Goal: Ask a question: Seek information or help from site administrators or community

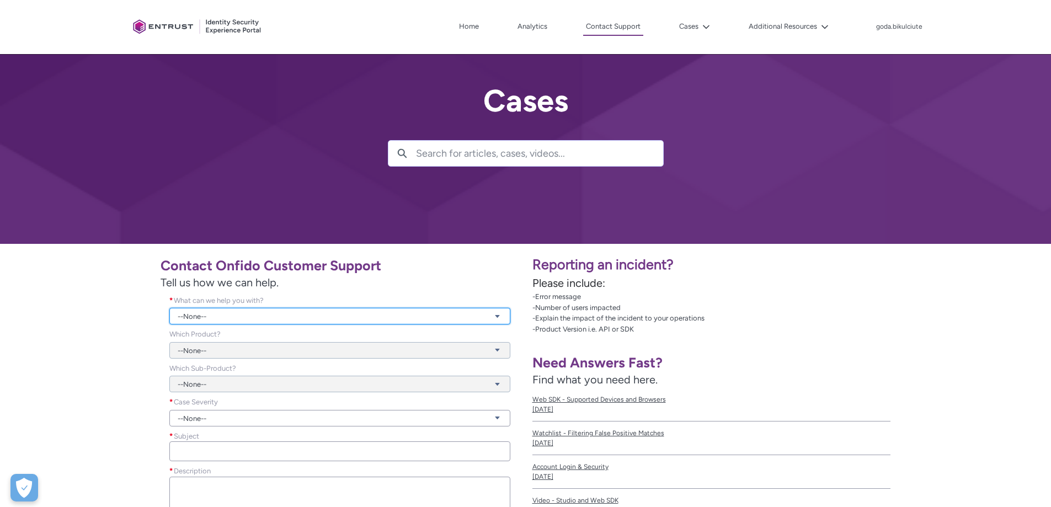
click at [260, 318] on link "--None--" at bounding box center [339, 316] width 341 height 17
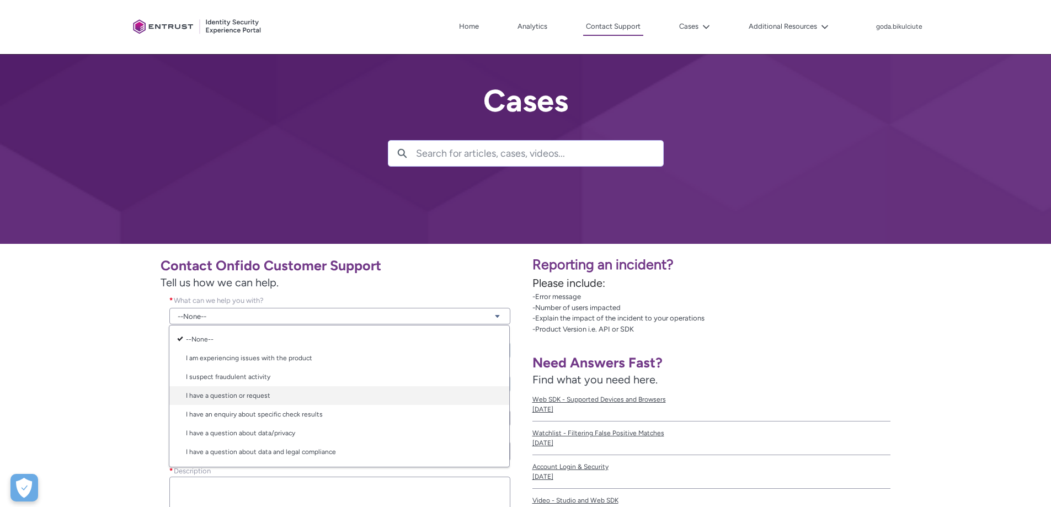
click at [278, 397] on link "I have a question or request" at bounding box center [339, 395] width 340 height 19
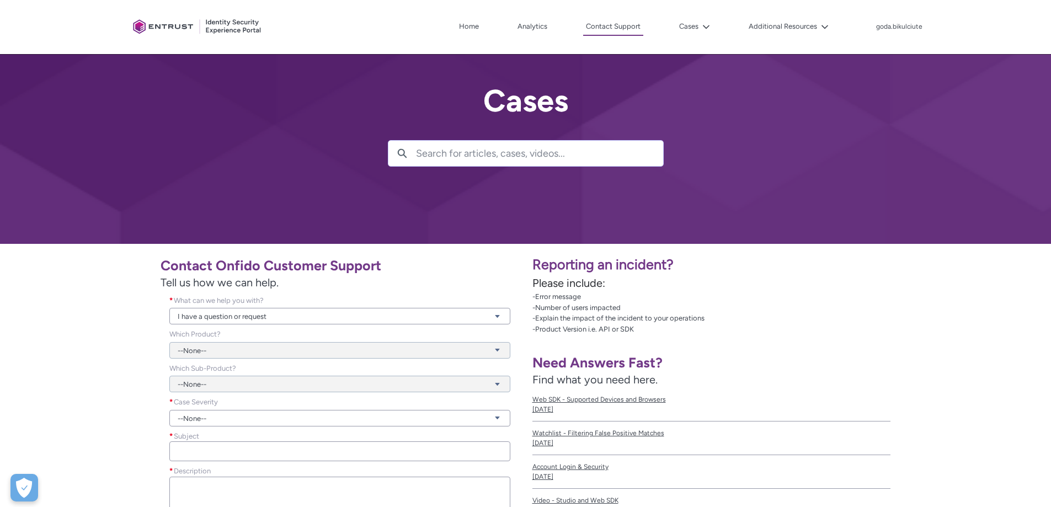
click at [246, 358] on div "--None--" at bounding box center [339, 344] width 341 height 30
click at [242, 353] on div "--None--" at bounding box center [339, 344] width 341 height 30
click at [393, 347] on div "--None--" at bounding box center [339, 344] width 341 height 30
click at [269, 308] on link "I have a question or request" at bounding box center [339, 316] width 341 height 17
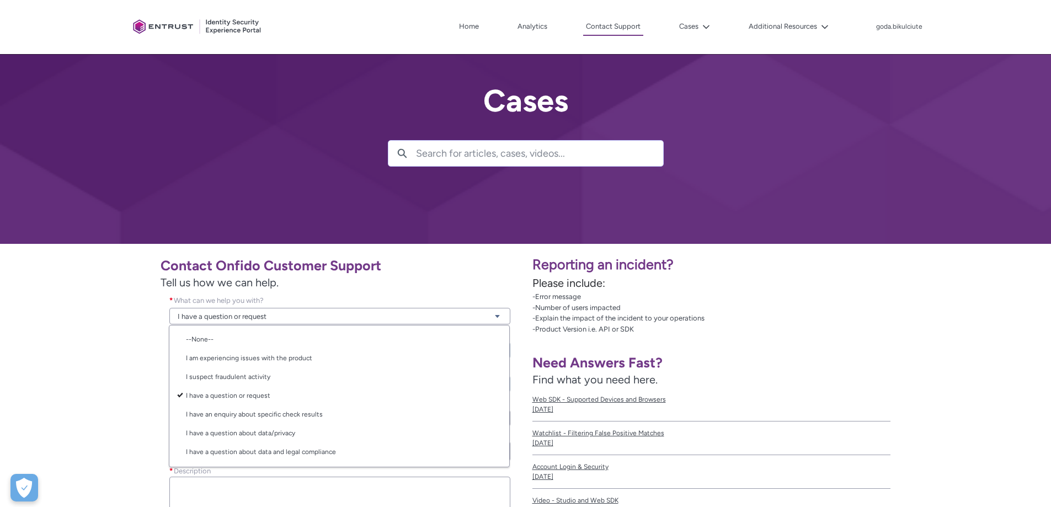
click at [110, 341] on div "Contact Onfido Customer Support Tell us how we can help. What can we help you w…" at bounding box center [263, 412] width 513 height 325
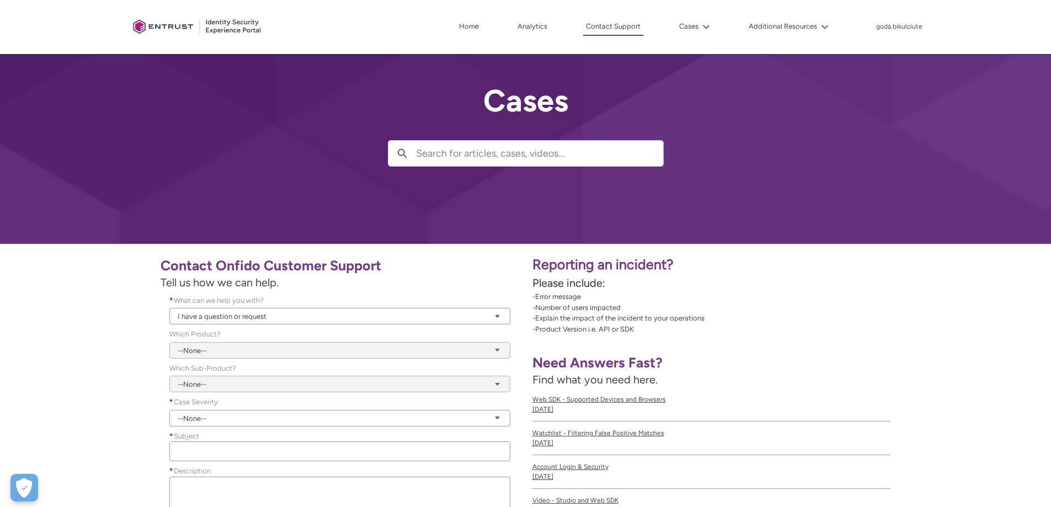
click at [258, 355] on div "--None--" at bounding box center [339, 344] width 341 height 30
click at [252, 386] on div "--None--" at bounding box center [339, 378] width 341 height 30
click at [242, 416] on link "--None--" at bounding box center [339, 418] width 341 height 17
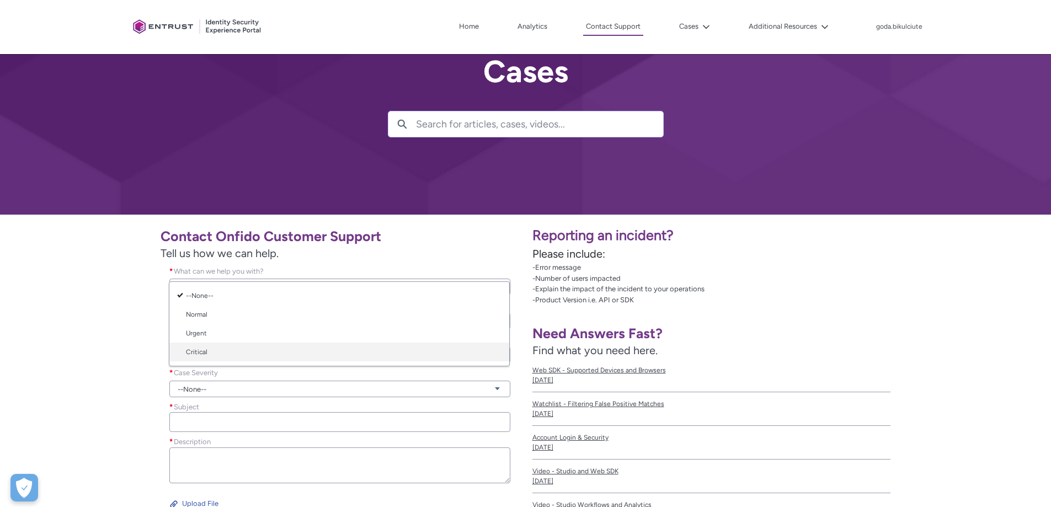
scroll to position [55, 0]
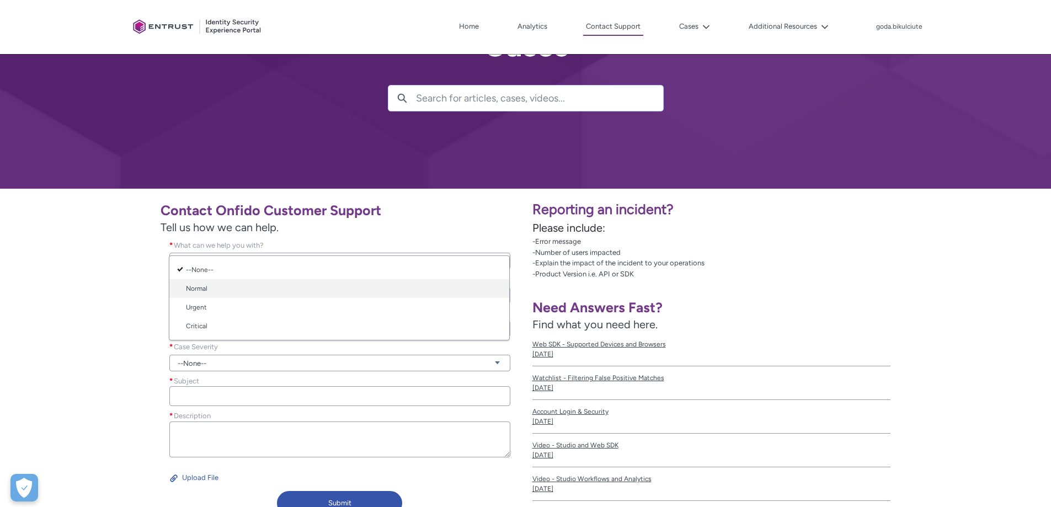
click at [214, 293] on link "Normal" at bounding box center [339, 288] width 340 height 19
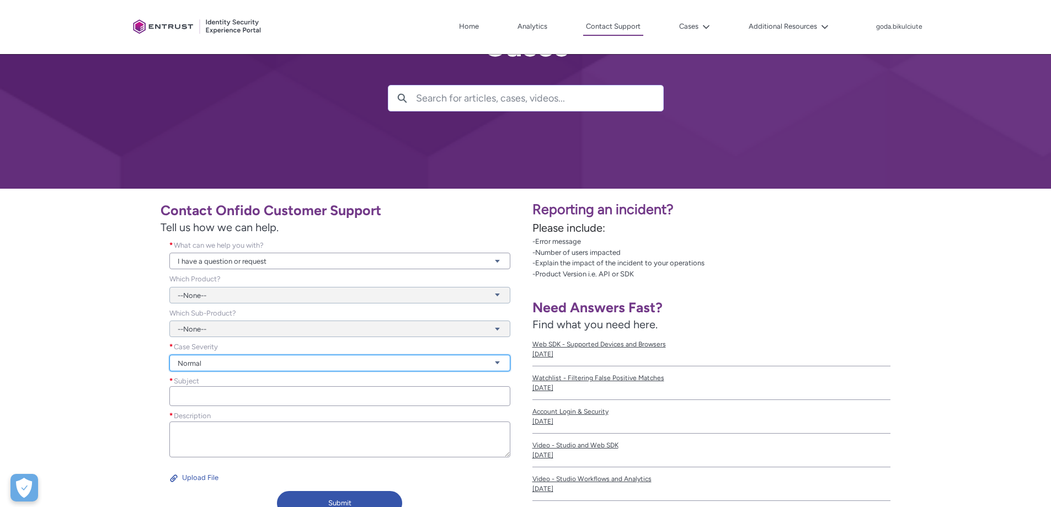
click at [201, 365] on link "Normal" at bounding box center [339, 363] width 341 height 17
click at [123, 360] on div "Contact Onfido Customer Support Tell us how we can help. What can we help you w…" at bounding box center [263, 357] width 513 height 325
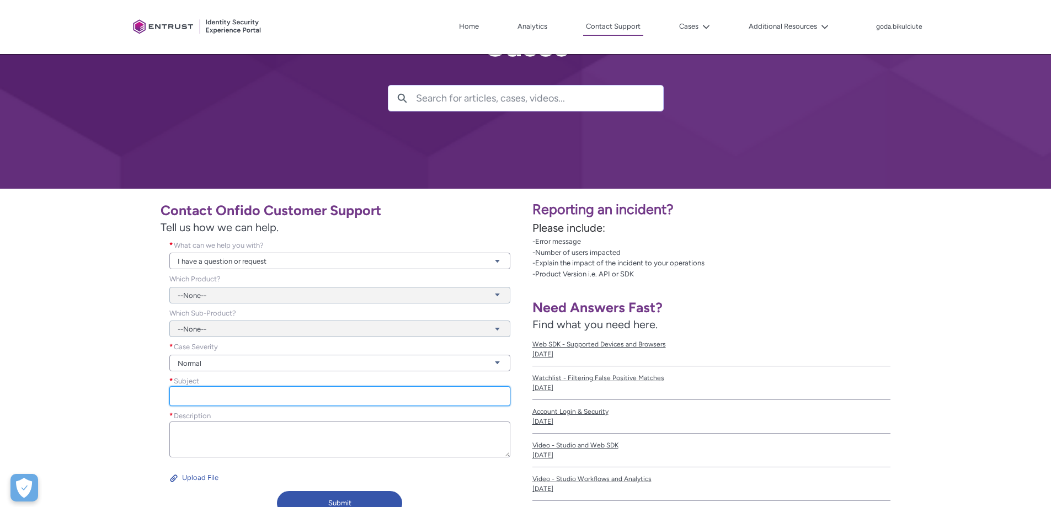
click at [183, 398] on input "Subject *" at bounding box center [339, 396] width 341 height 20
type input "Request to turn on feature flag"
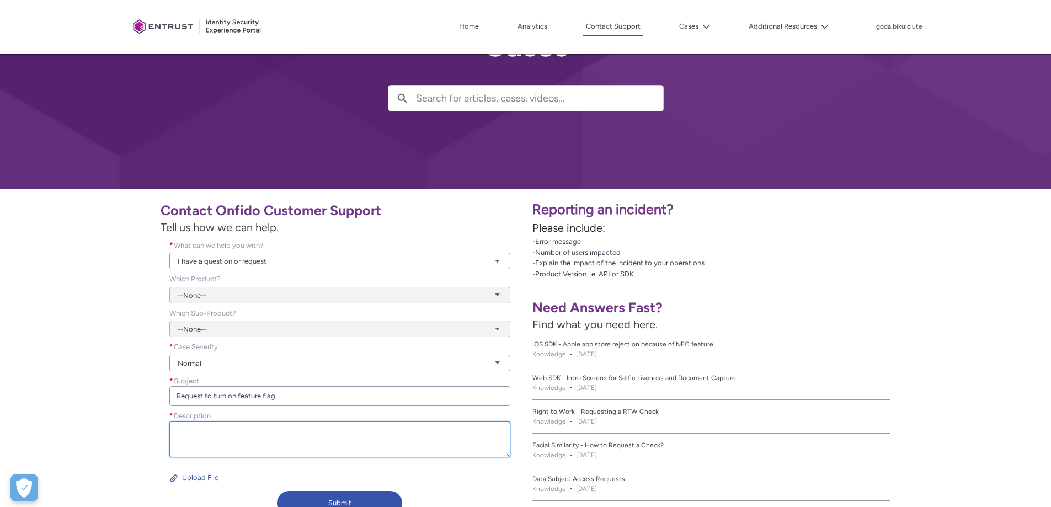
click at [187, 430] on textarea "Description *" at bounding box center [339, 440] width 341 height 36
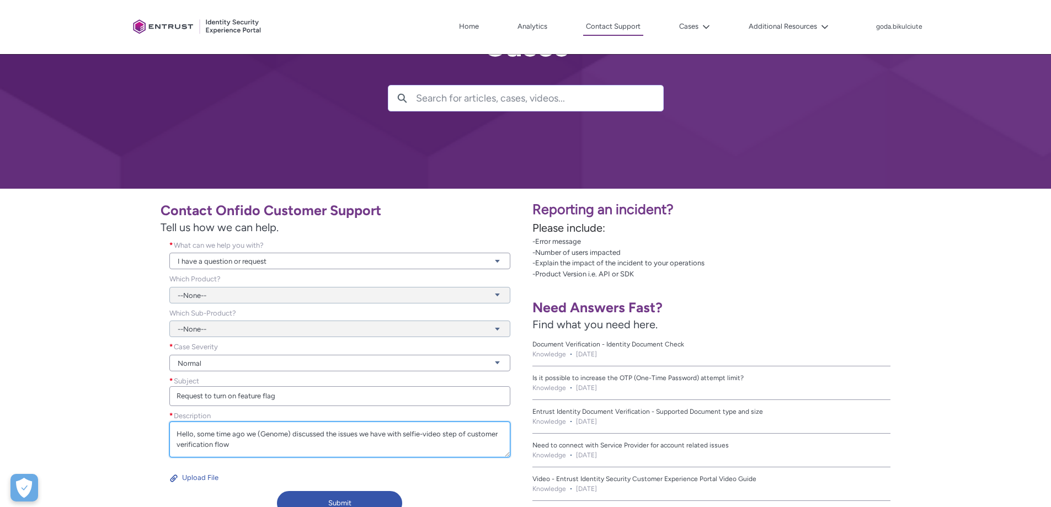
click at [427, 438] on textarea "Hello, some time ago we (Genome) discussed the issues we have with selfie-video…" at bounding box center [339, 440] width 341 height 36
click at [427, 436] on textarea "Hello, some time ago we (Genome) discussed the issues we have with selfie-video…" at bounding box center [339, 440] width 341 height 36
click at [425, 446] on textarea "Hello, some time ago we (Genome) discussed the issues we have with selfie-video…" at bounding box center [339, 440] width 341 height 36
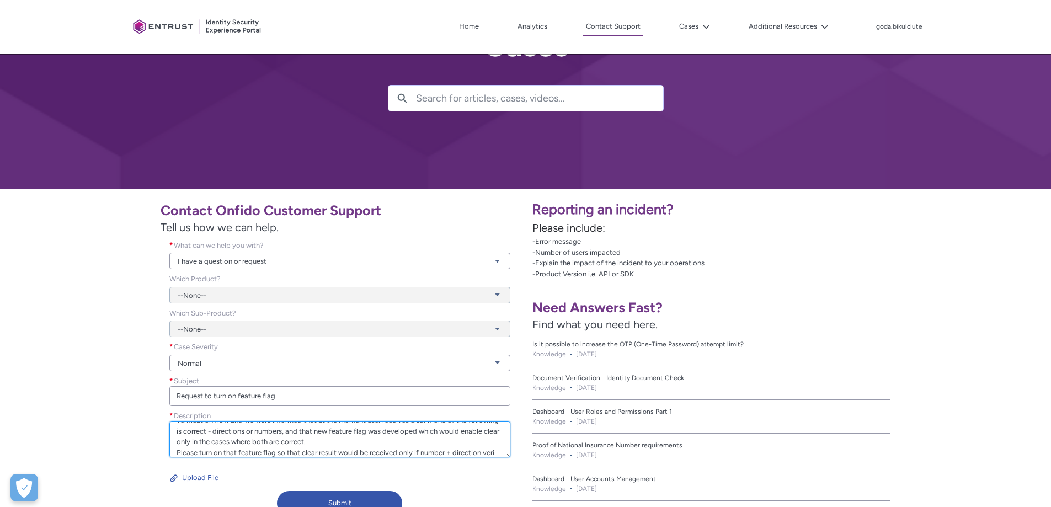
scroll to position [35, 0]
click at [202, 451] on textarea "Hello, some time ago we (Genome) discussed the issues we have with selfie-video…" at bounding box center [339, 440] width 341 height 36
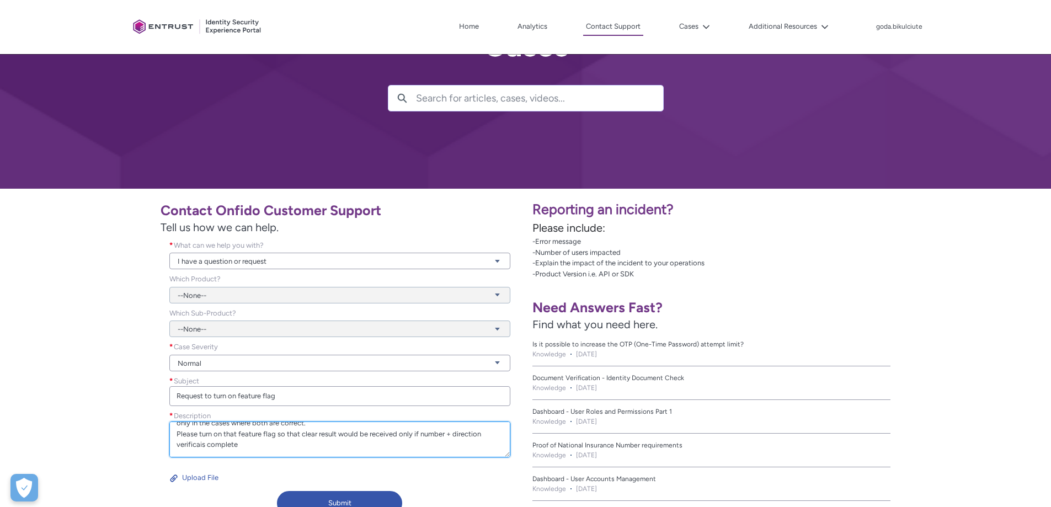
drag, startPoint x: 274, startPoint y: 449, endPoint x: 200, endPoint y: 449, distance: 73.9
click at [200, 449] on textarea "Hello, some time ago we (Genome) discussed the issues we have with selfie-video…" at bounding box center [339, 440] width 341 height 36
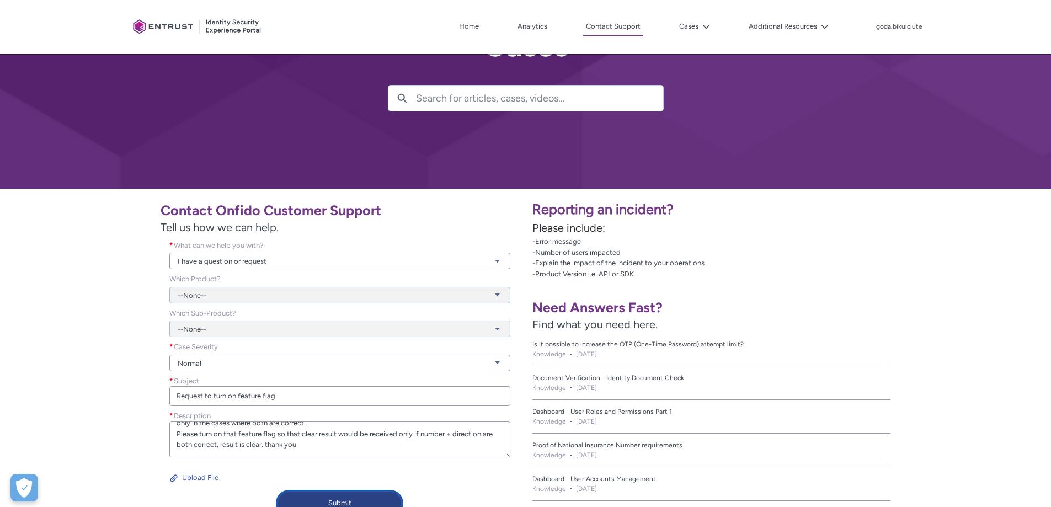
type textarea "Hello, some time ago we (Genome) discussed the issues we have with selfie-video…"
click at [327, 506] on button "Submit" at bounding box center [339, 503] width 125 height 24
